Goal: Task Accomplishment & Management: Manage account settings

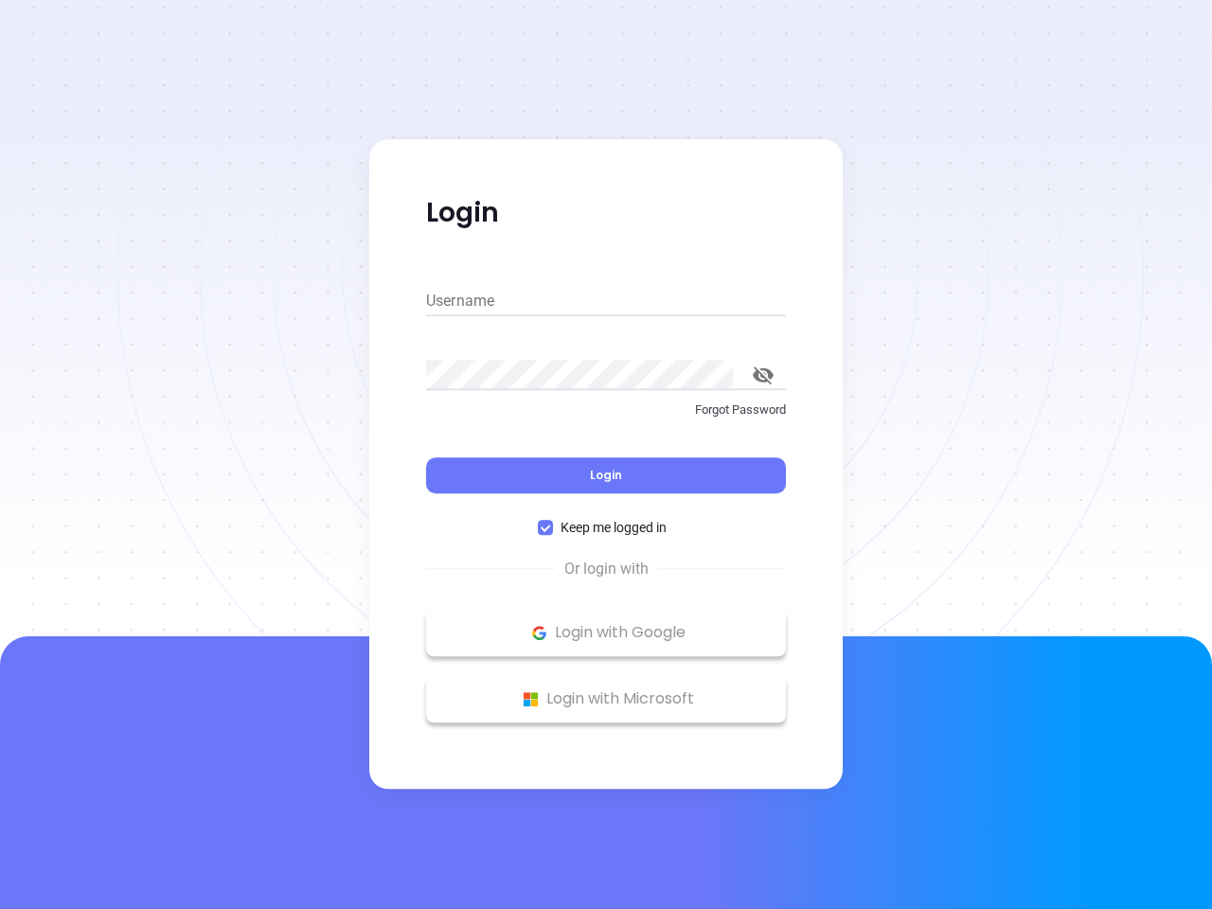
click at [606, 455] on div "Login" at bounding box center [606, 464] width 360 height 59
click at [606, 301] on input "Username" at bounding box center [606, 301] width 360 height 30
click at [763, 375] on icon "toggle password visibility" at bounding box center [763, 376] width 21 height 18
click at [606, 475] on span "Login" at bounding box center [606, 475] width 32 height 16
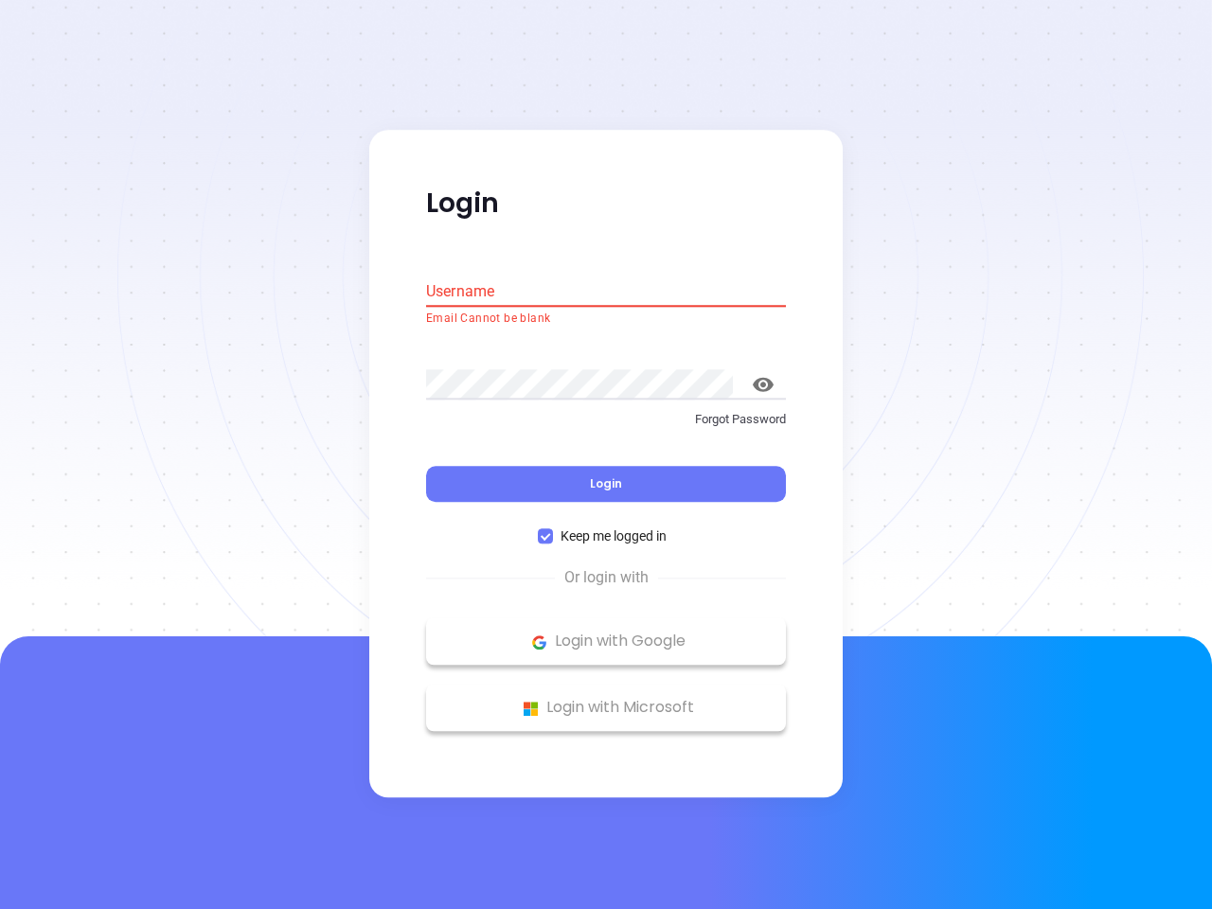
click at [606, 528] on span "Keep me logged in" at bounding box center [613, 537] width 121 height 21
click at [553, 529] on input "Keep me logged in" at bounding box center [545, 536] width 15 height 15
checkbox input "false"
click at [606, 633] on p "Login with Google" at bounding box center [606, 642] width 341 height 28
click at [606, 699] on p "Login with Microsoft" at bounding box center [606, 708] width 341 height 28
